Goal: Ask a question: Seek information or help from site administrators or community

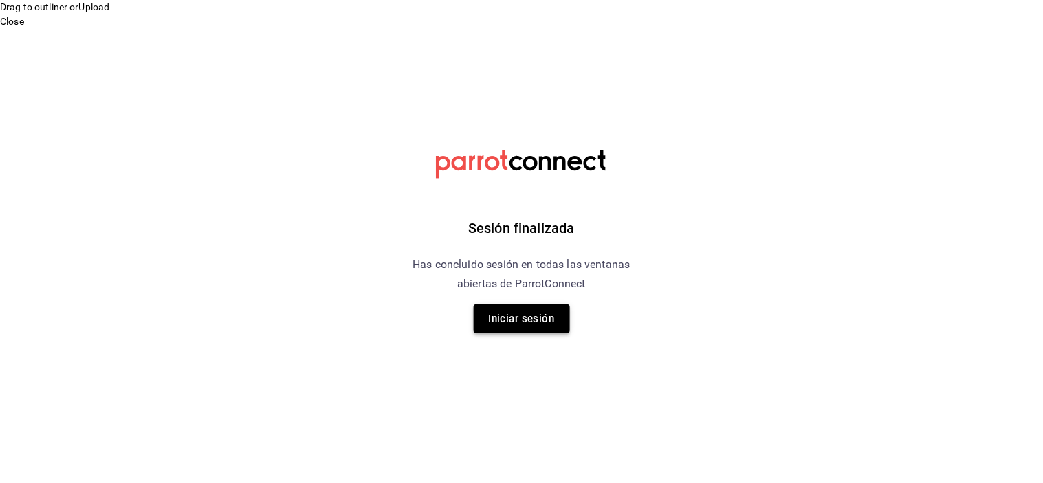
click at [520, 325] on button "Iniciar sesión" at bounding box center [522, 319] width 96 height 29
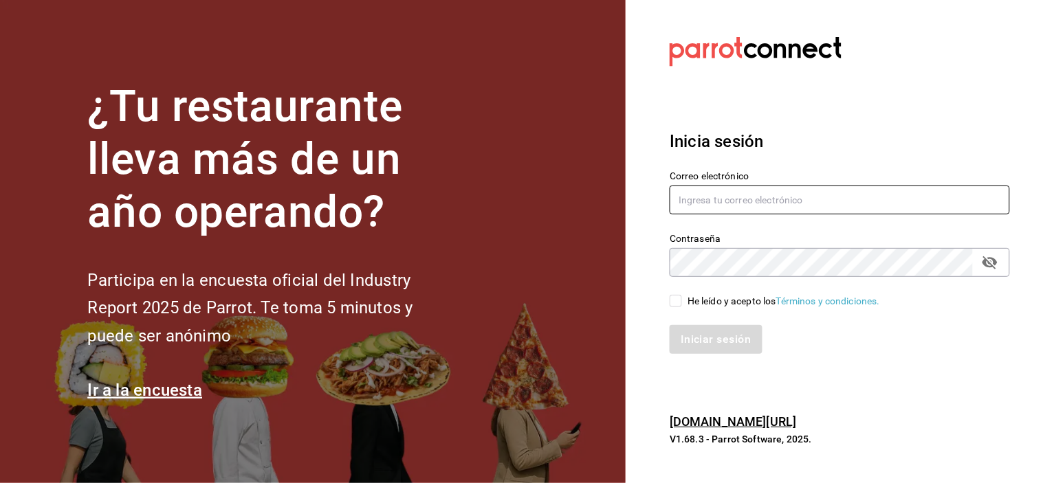
type input "carlos@central4mkt.com"
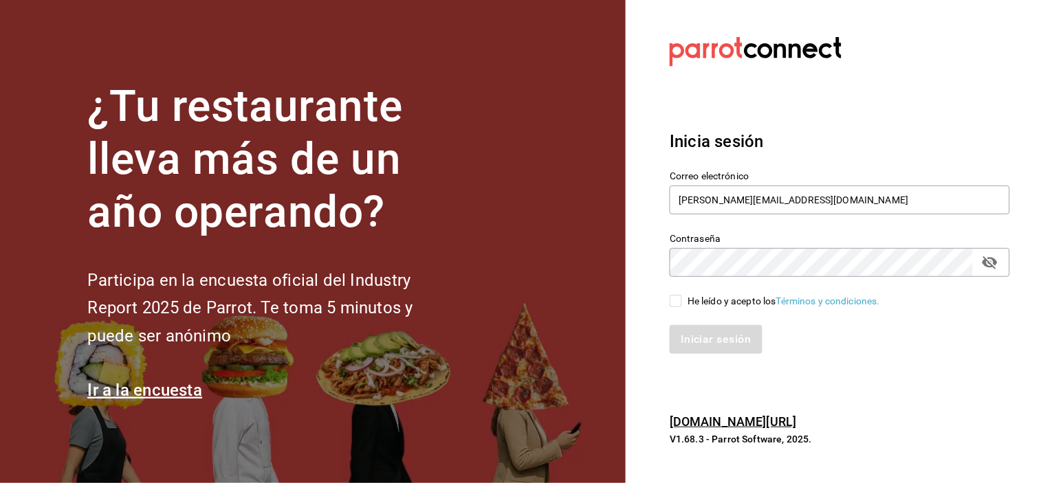
drag, startPoint x: 720, startPoint y: 316, endPoint x: 692, endPoint y: 305, distance: 30.3
click at [694, 306] on div "Correo electrónico carlos@central4mkt.com Contraseña Contraseña He leído y acep…" at bounding box center [831, 254] width 357 height 200
click at [677, 302] on input "He leído y acepto los Términos y condiciones." at bounding box center [676, 301] width 12 height 12
checkbox input "true"
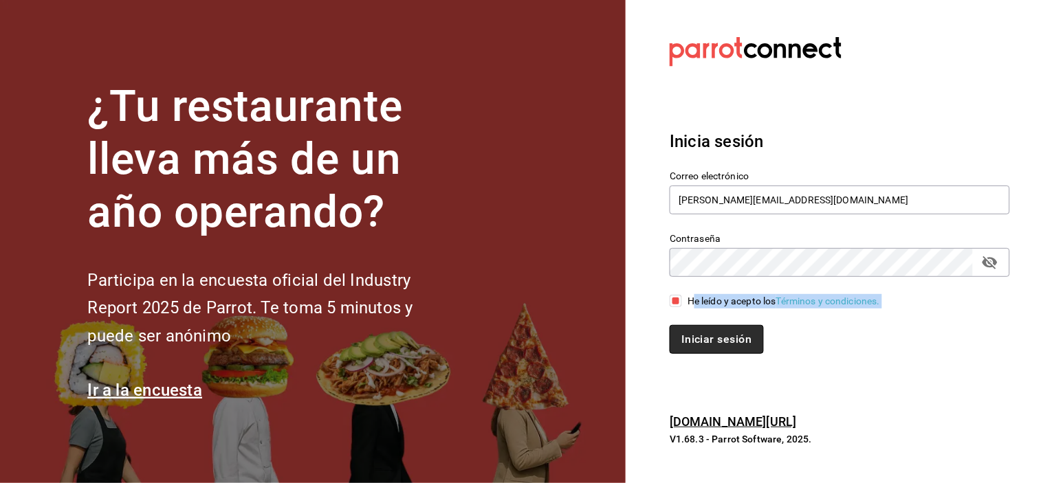
click at [698, 349] on button "Iniciar sesión" at bounding box center [716, 339] width 93 height 29
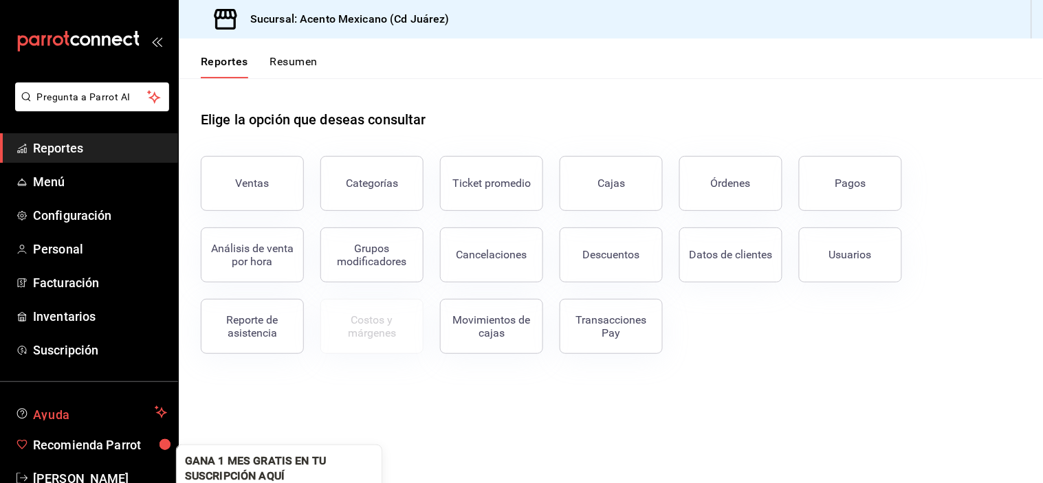
click at [42, 406] on span "Ayuda" at bounding box center [91, 412] width 116 height 16
click at [49, 415] on span "Ayuda" at bounding box center [91, 412] width 116 height 16
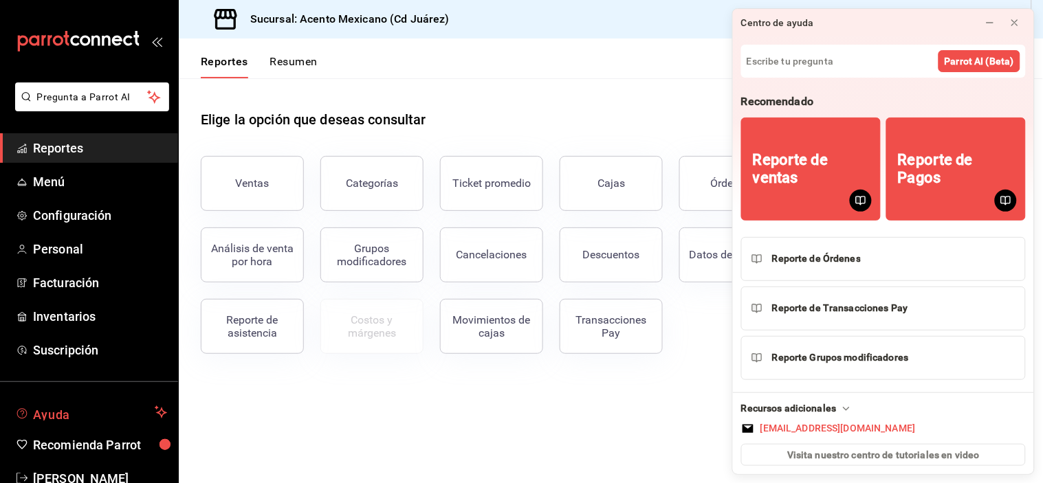
click at [49, 415] on span "Ayuda" at bounding box center [91, 412] width 116 height 16
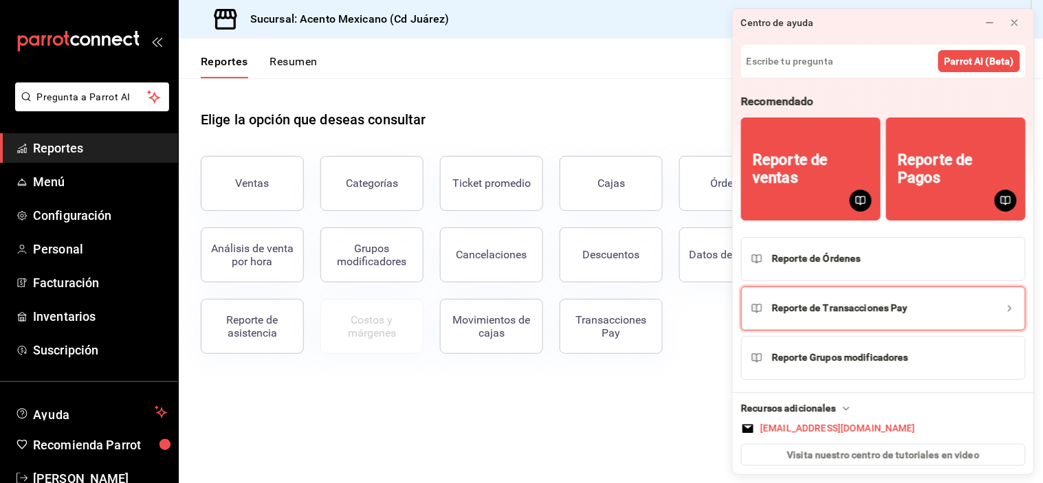
click at [1008, 305] on icon "Reporte de Transacciones Pay" at bounding box center [1009, 308] width 11 height 11
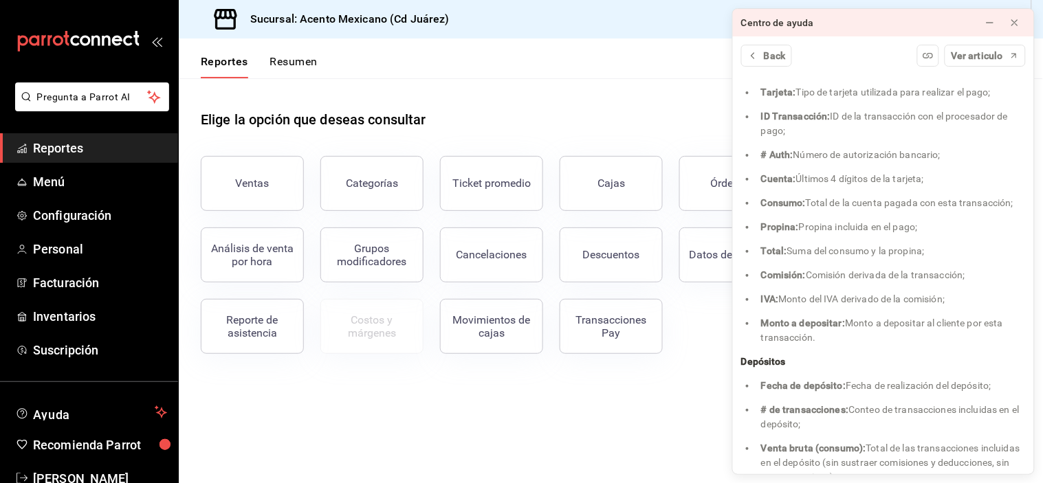
scroll to position [3032, 0]
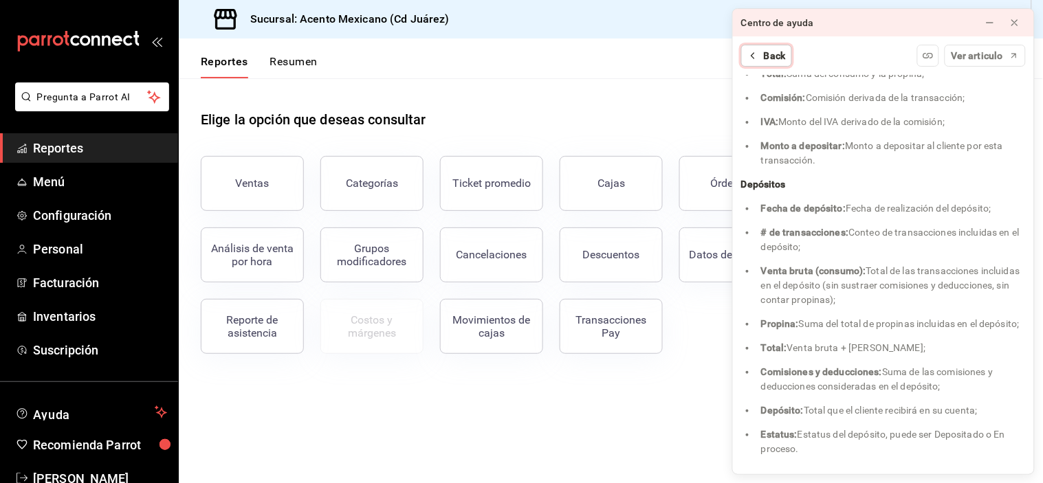
click at [755, 57] on icon at bounding box center [752, 55] width 11 height 11
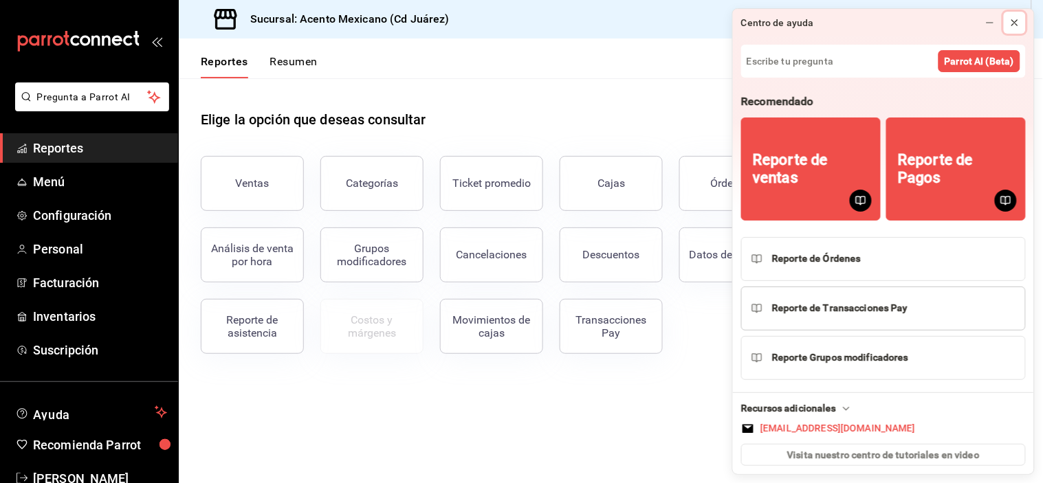
click at [1015, 26] on icon at bounding box center [1014, 22] width 11 height 11
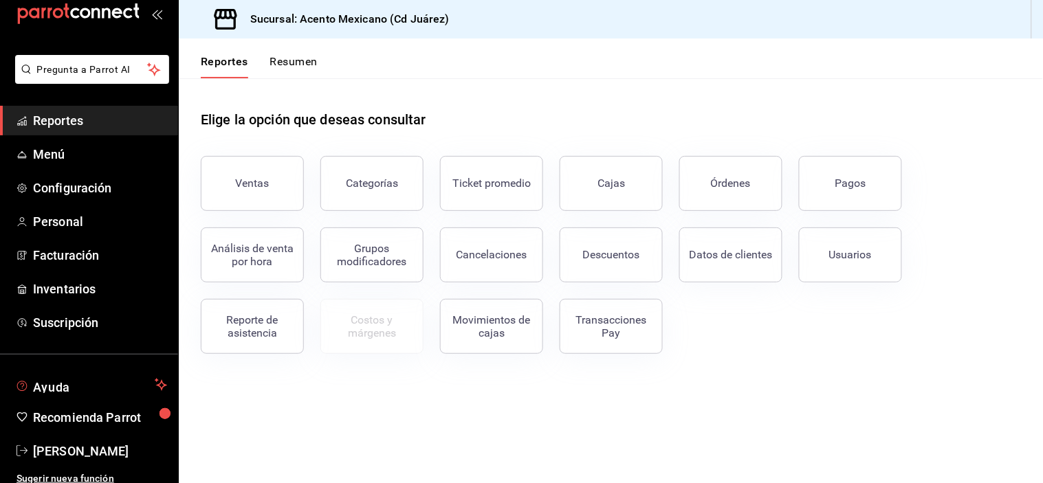
scroll to position [35, 0]
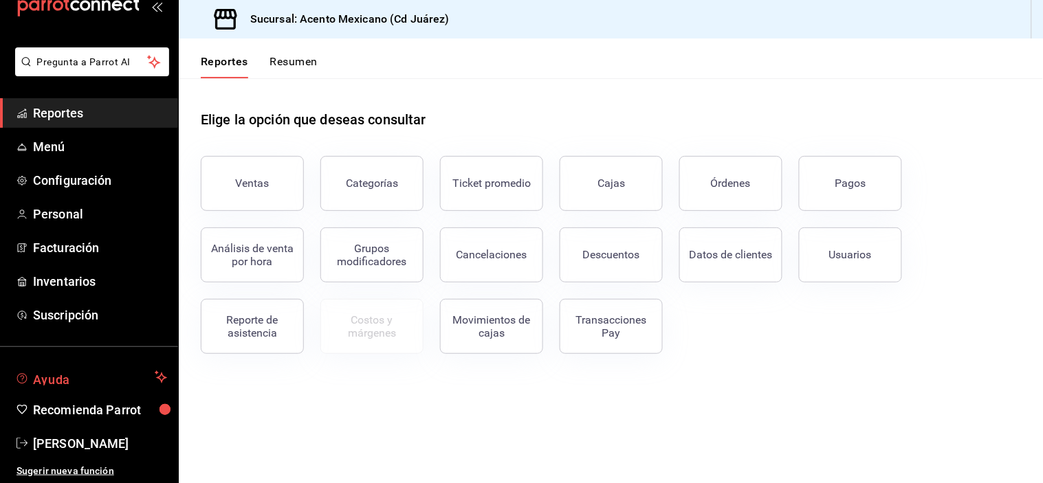
click at [92, 380] on span "Ayuda" at bounding box center [91, 377] width 116 height 16
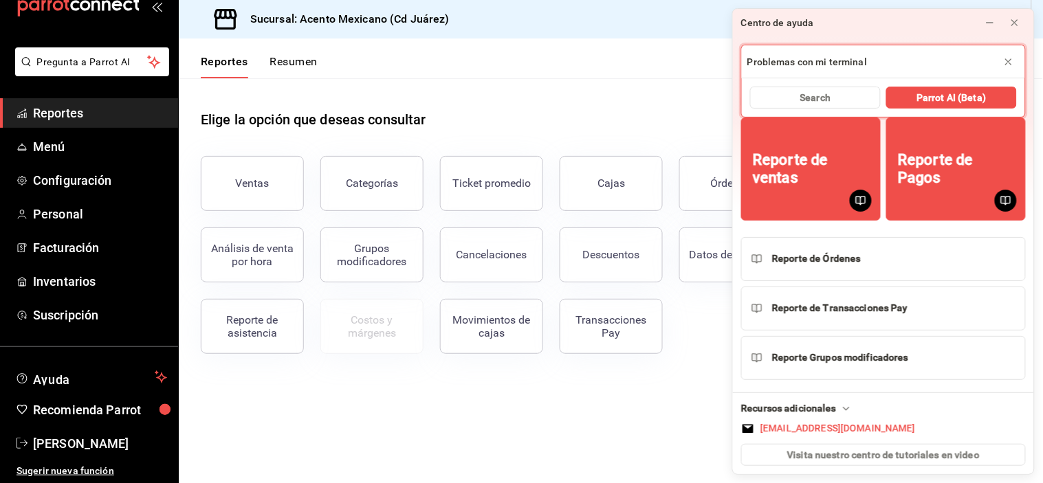
type input "Problemas con mi terminal"
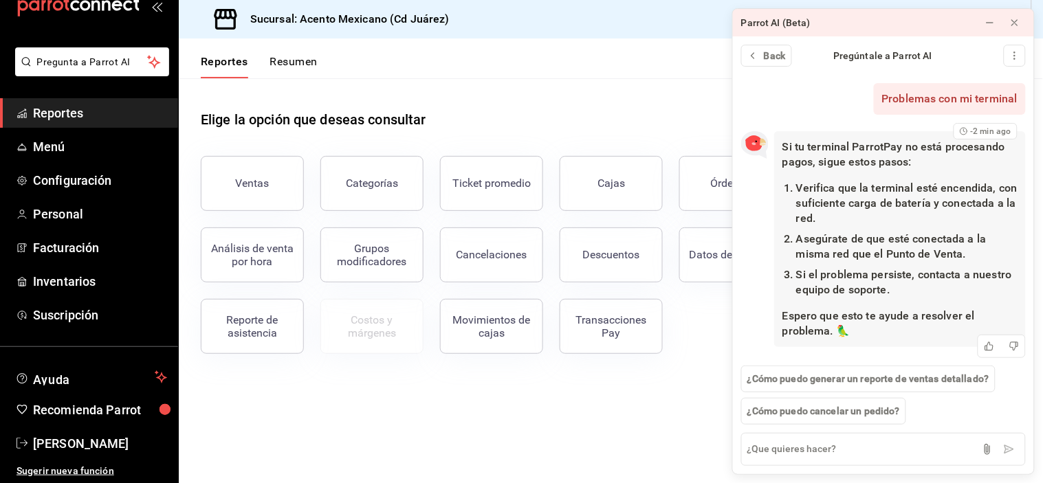
click at [859, 191] on li "Verifica que la terminal esté encendida, con suficiente carga de batería y cone…" at bounding box center [906, 203] width 221 height 45
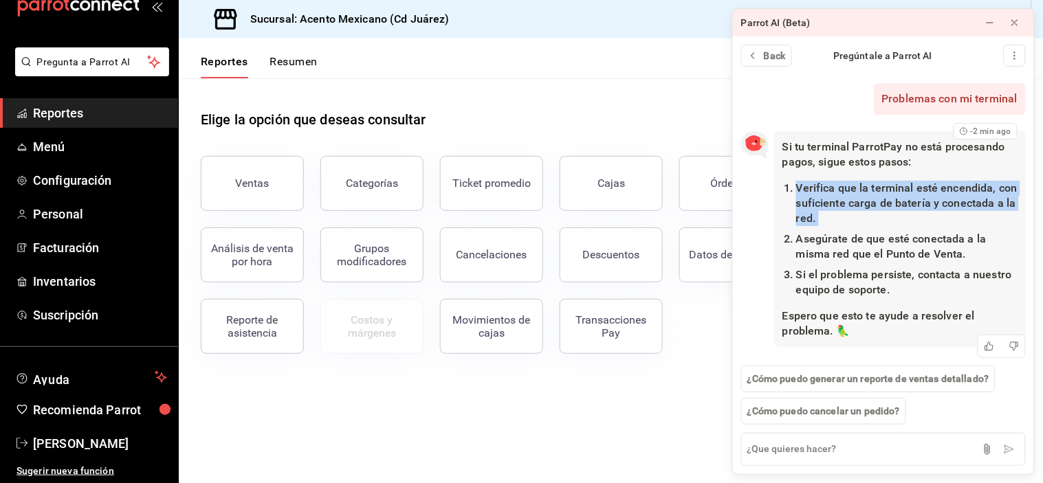
click at [859, 191] on li "Verifica que la terminal esté encendida, con suficiente carga de batería y cone…" at bounding box center [906, 203] width 221 height 45
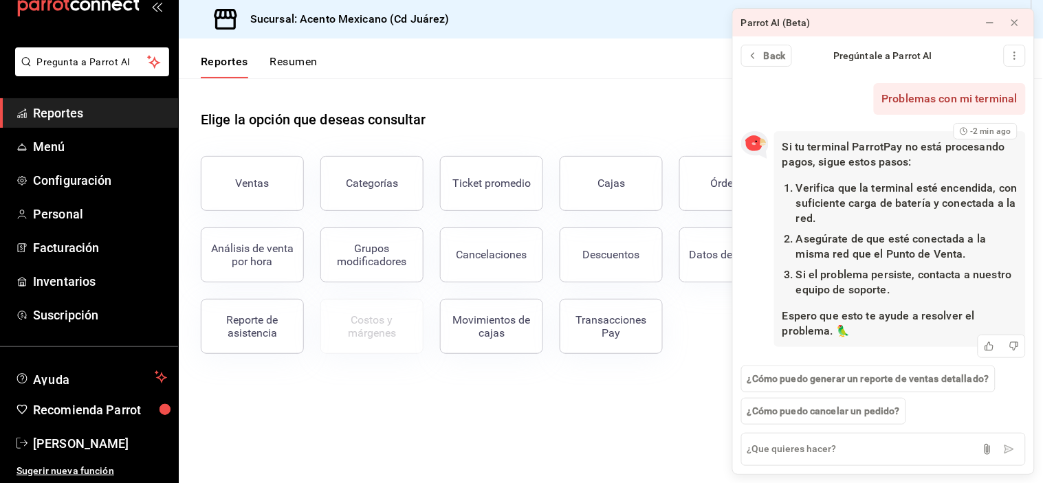
click at [846, 241] on li "Asegúrate de que esté conectada a la misma red que el Punto de Venta." at bounding box center [906, 247] width 221 height 30
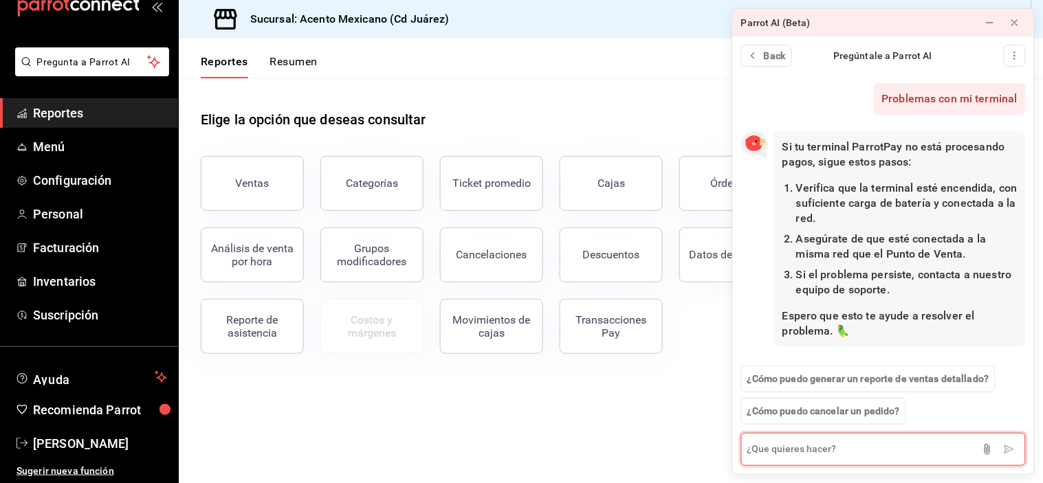
click at [860, 445] on textarea at bounding box center [883, 449] width 285 height 33
type textarea "Como hablar con soporte"
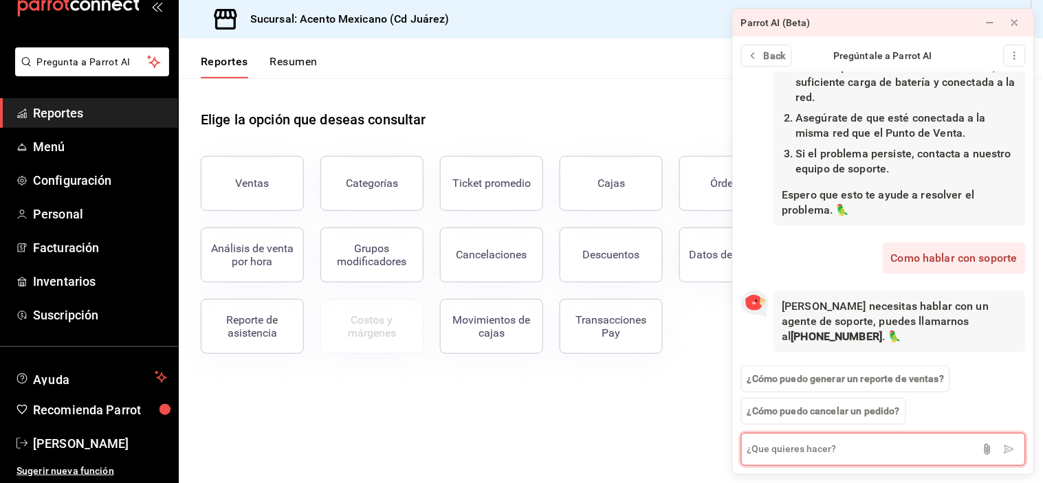
scroll to position [120, 0]
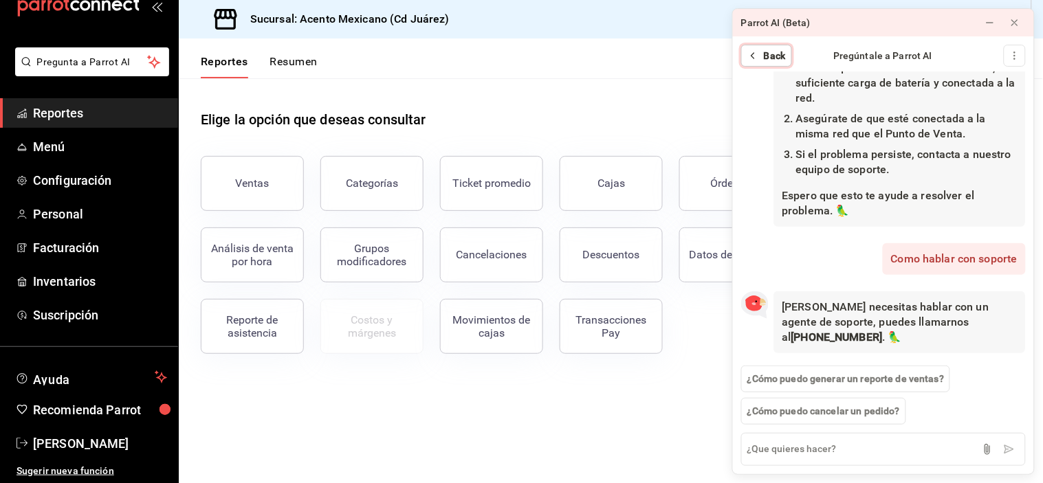
click at [756, 56] on icon at bounding box center [752, 55] width 11 height 11
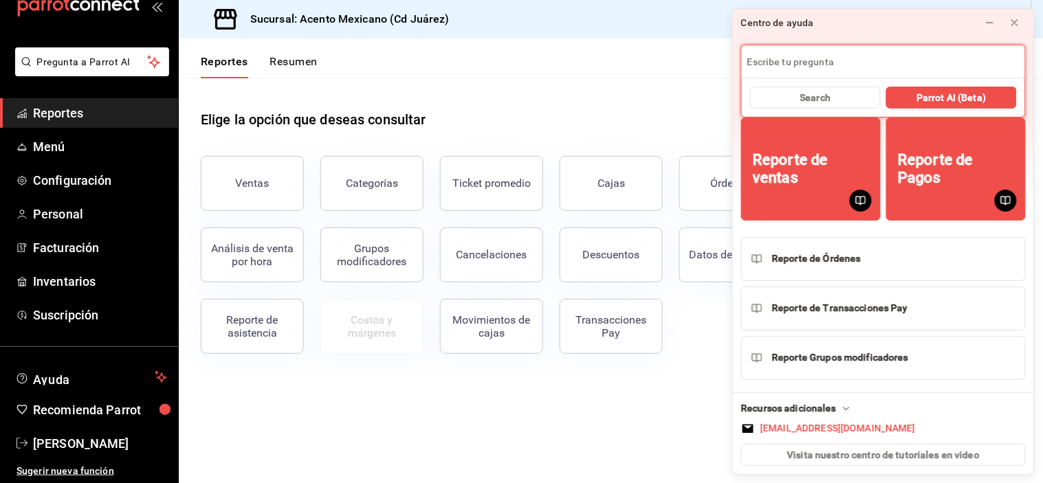
click at [848, 63] on input at bounding box center [883, 61] width 283 height 33
type input "terminal"
click at [839, 98] on button "Search" at bounding box center [815, 98] width 131 height 22
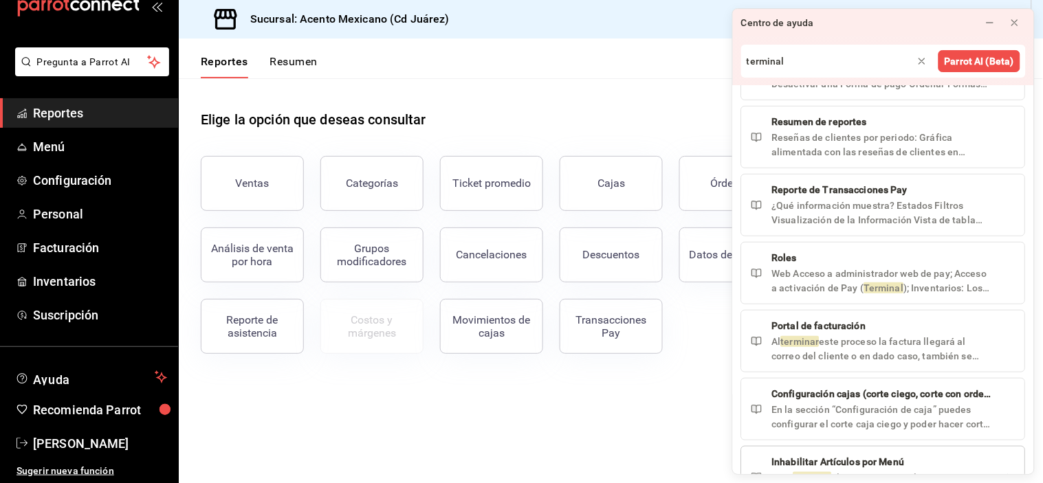
scroll to position [0, 0]
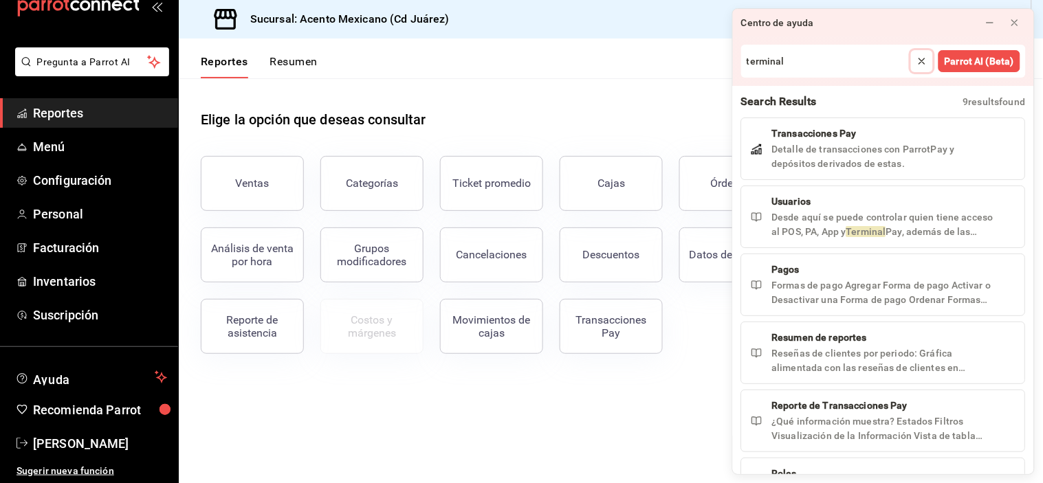
click at [921, 67] on div at bounding box center [921, 61] width 11 height 14
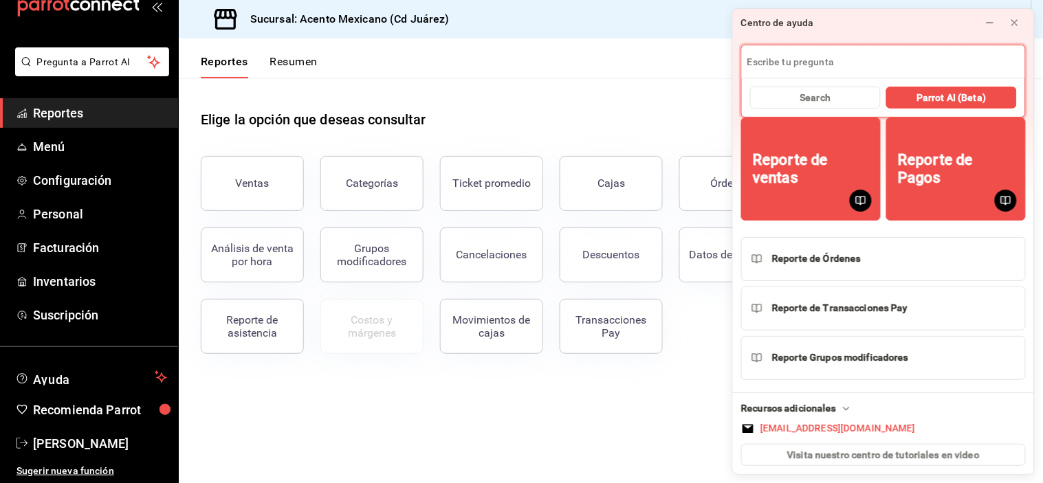
click at [899, 64] on input at bounding box center [883, 61] width 283 height 33
type input "parrot"
click at [925, 104] on span "Parrot AI (Beta)" at bounding box center [950, 98] width 69 height 14
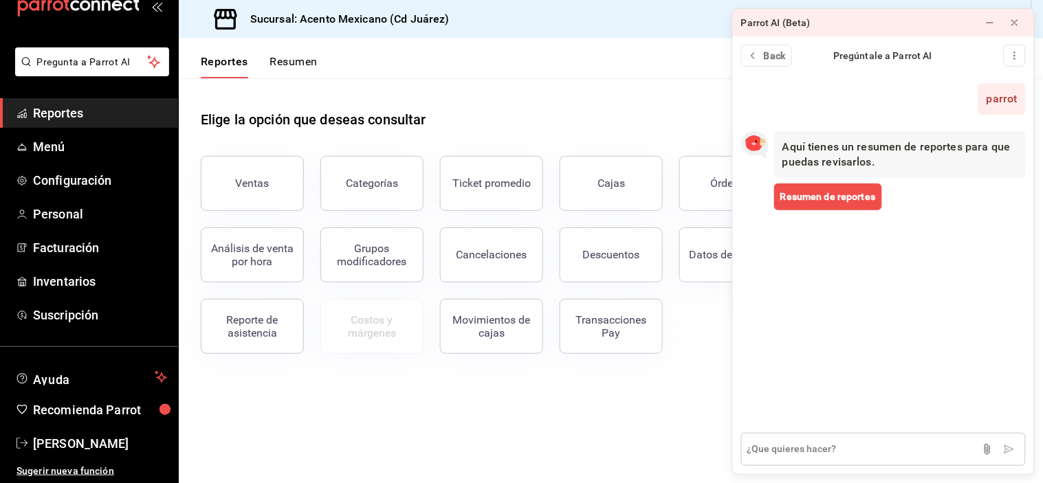
click at [883, 450] on textarea at bounding box center [883, 449] width 285 height 33
type textarea "terminal"
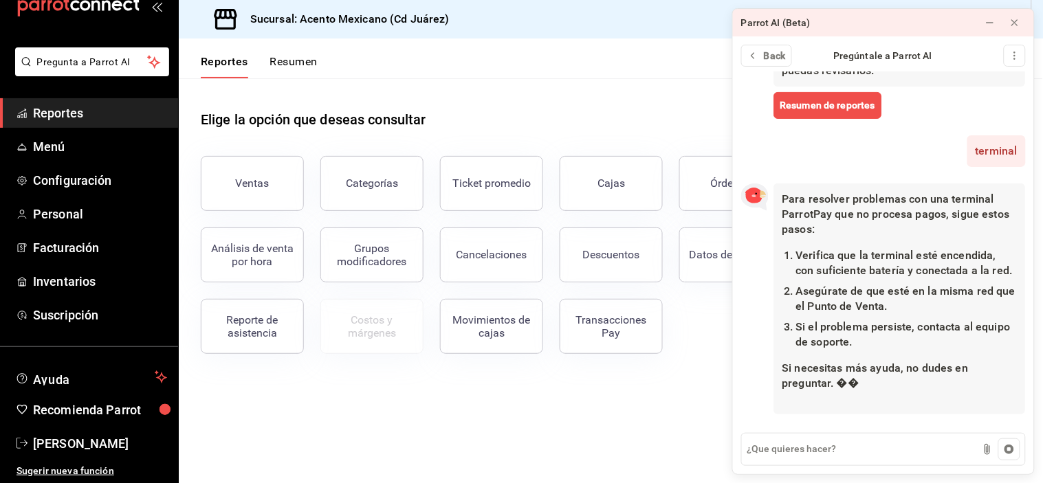
scroll to position [93, 0]
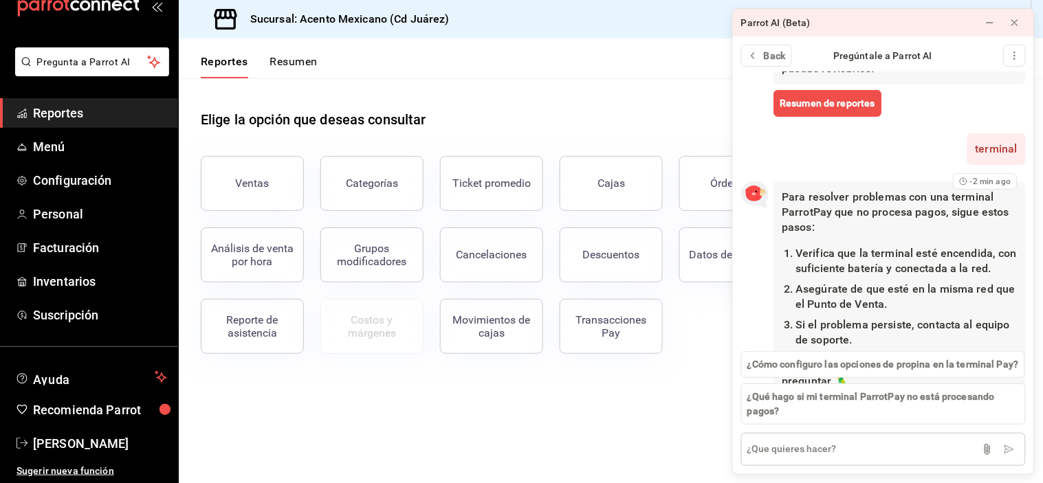
click at [828, 455] on textarea at bounding box center [883, 449] width 285 height 33
type textarea "S"
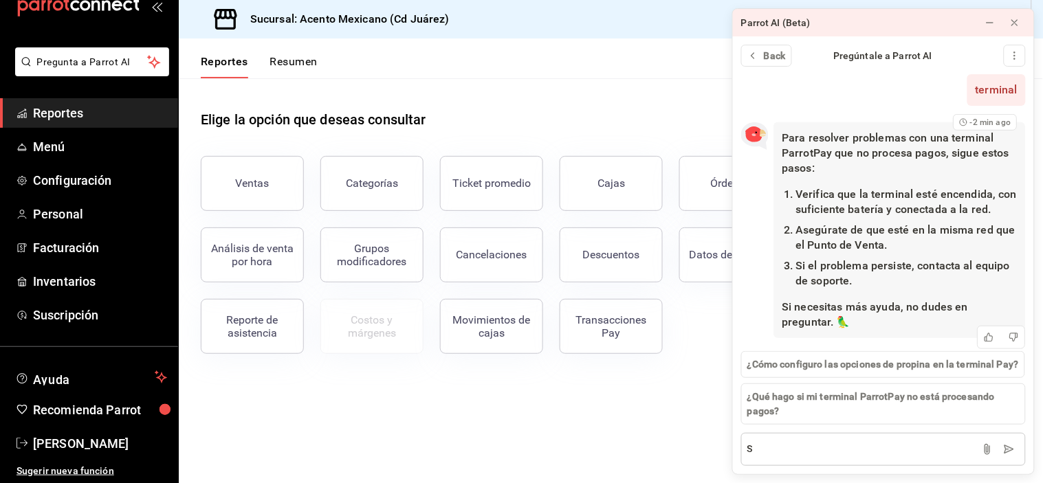
scroll to position [182, 0]
type textarea "Mi terminal se apaga aunque tenga batería"
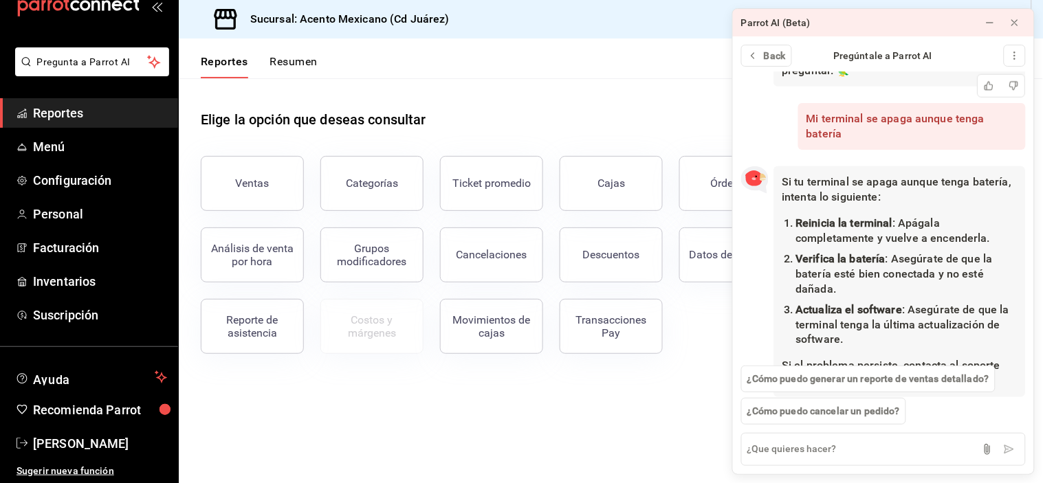
scroll to position [463, 0]
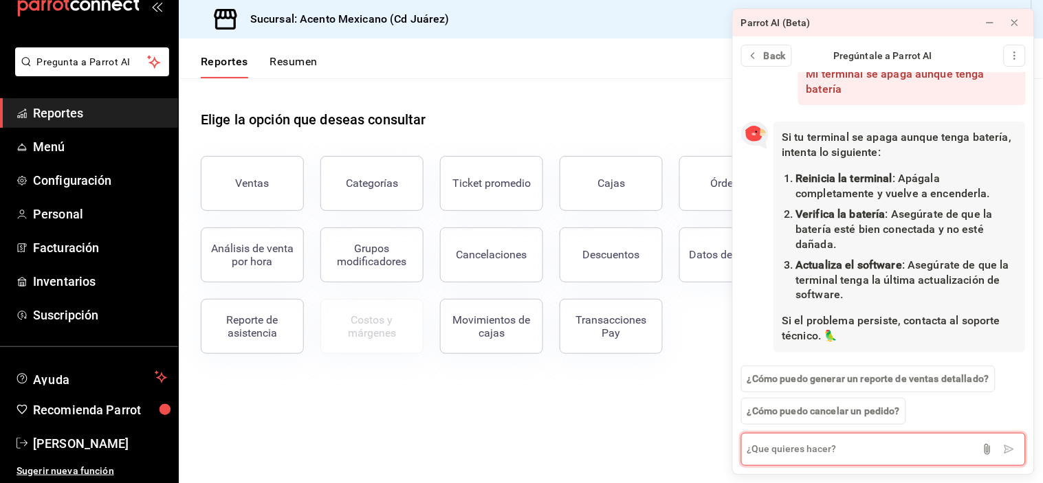
click at [840, 443] on textarea at bounding box center [883, 449] width 285 height 33
type textarea "soporte tecnico"
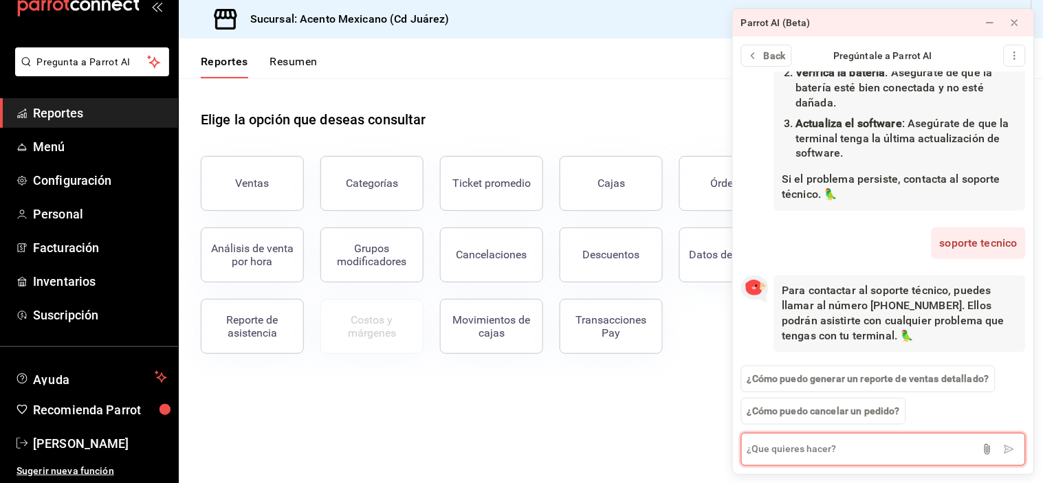
scroll to position [606, 0]
click at [1013, 19] on icon at bounding box center [1014, 22] width 11 height 11
